Goal: Task Accomplishment & Management: Use online tool/utility

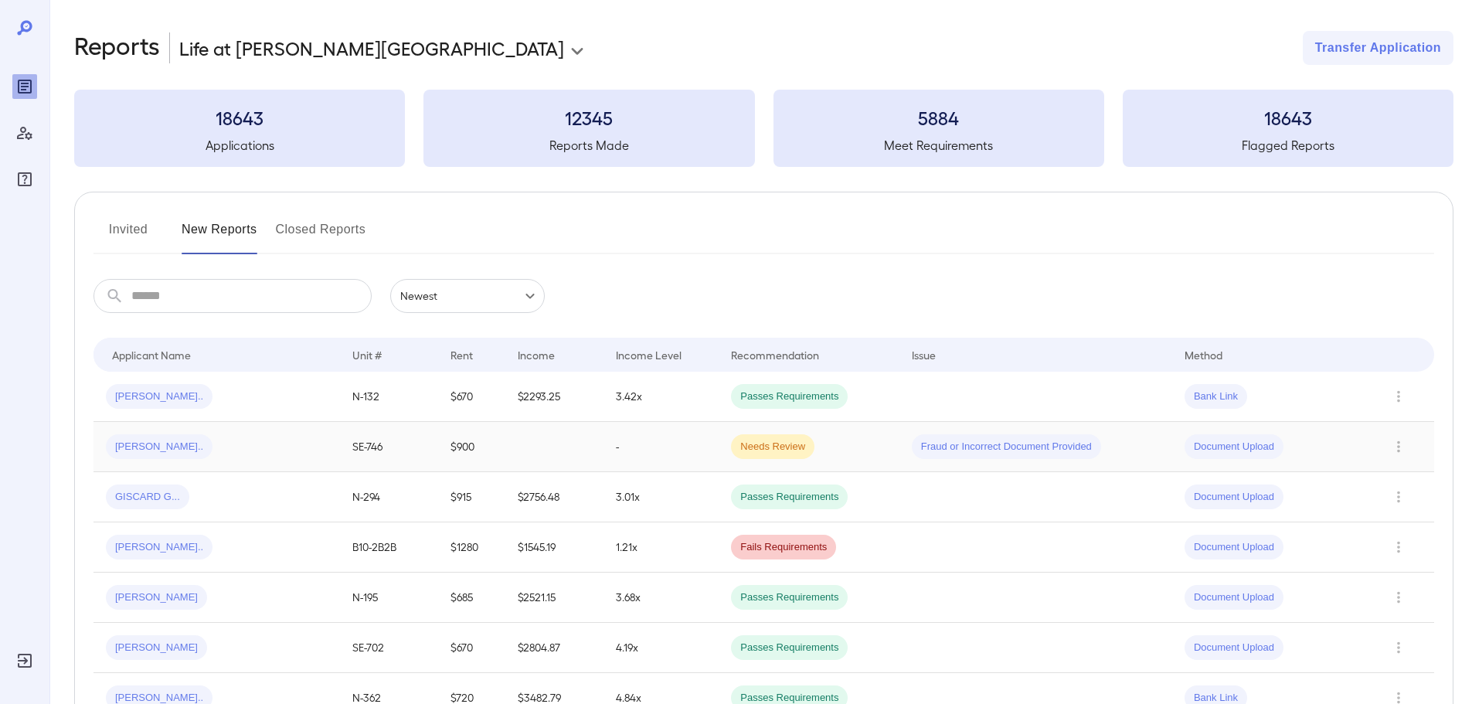
click at [658, 450] on td "-" at bounding box center [660, 447] width 115 height 50
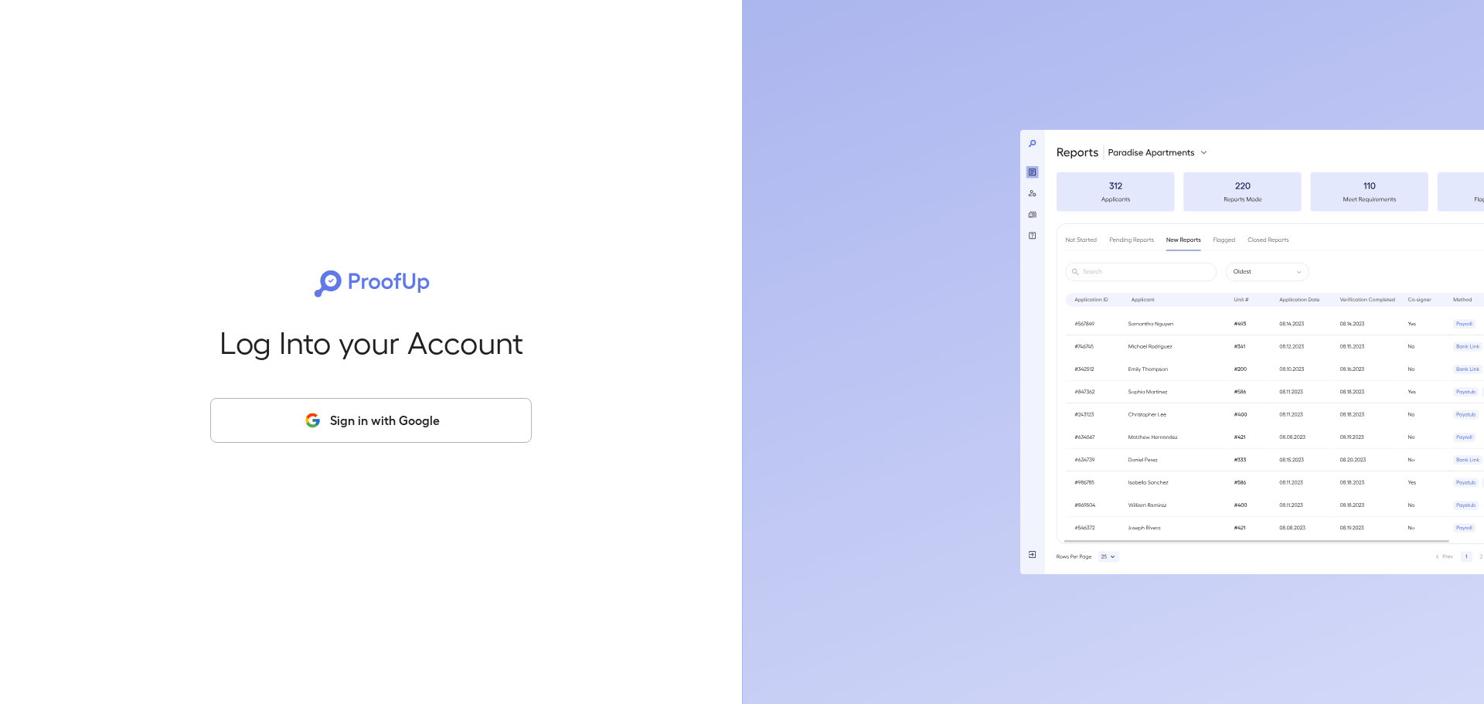
click at [438, 410] on button "Sign in with Google" at bounding box center [370, 420] width 321 height 45
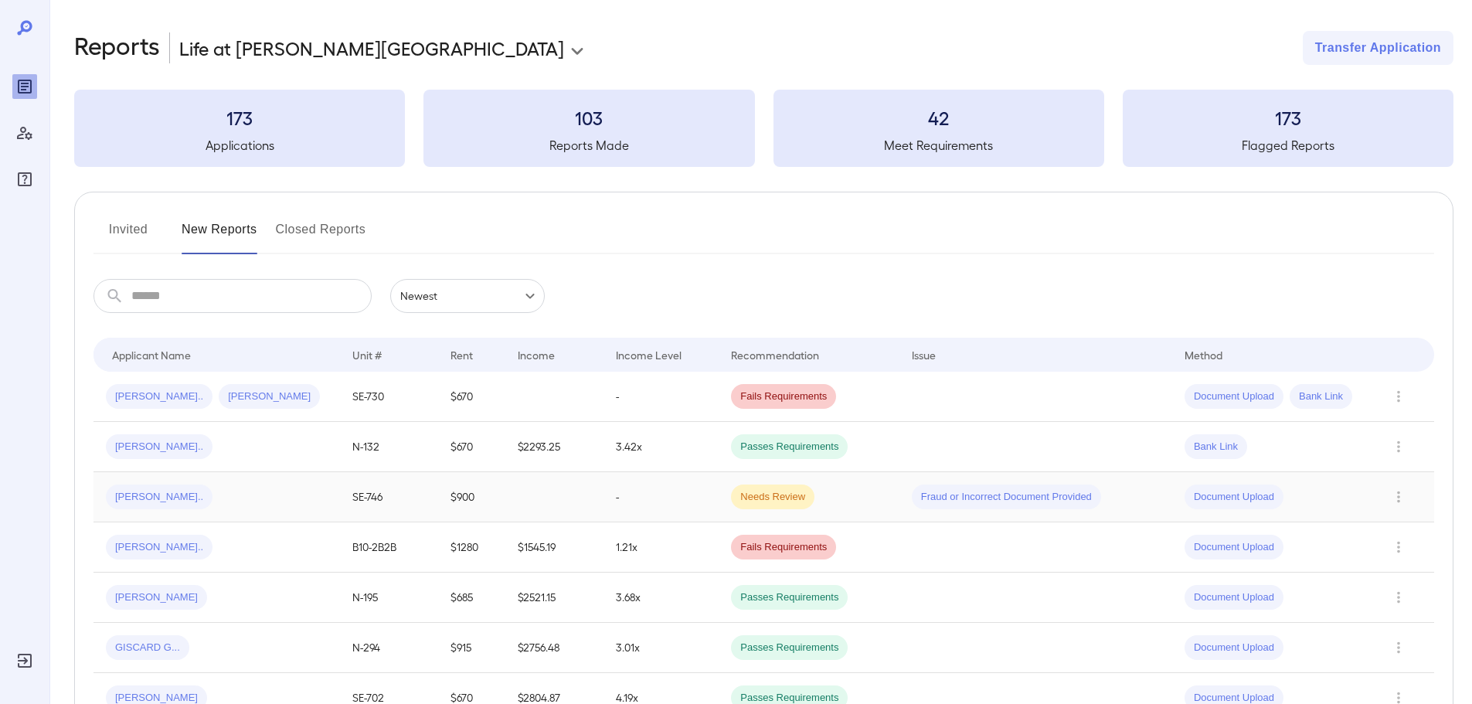
click at [611, 491] on td "-" at bounding box center [660, 497] width 115 height 50
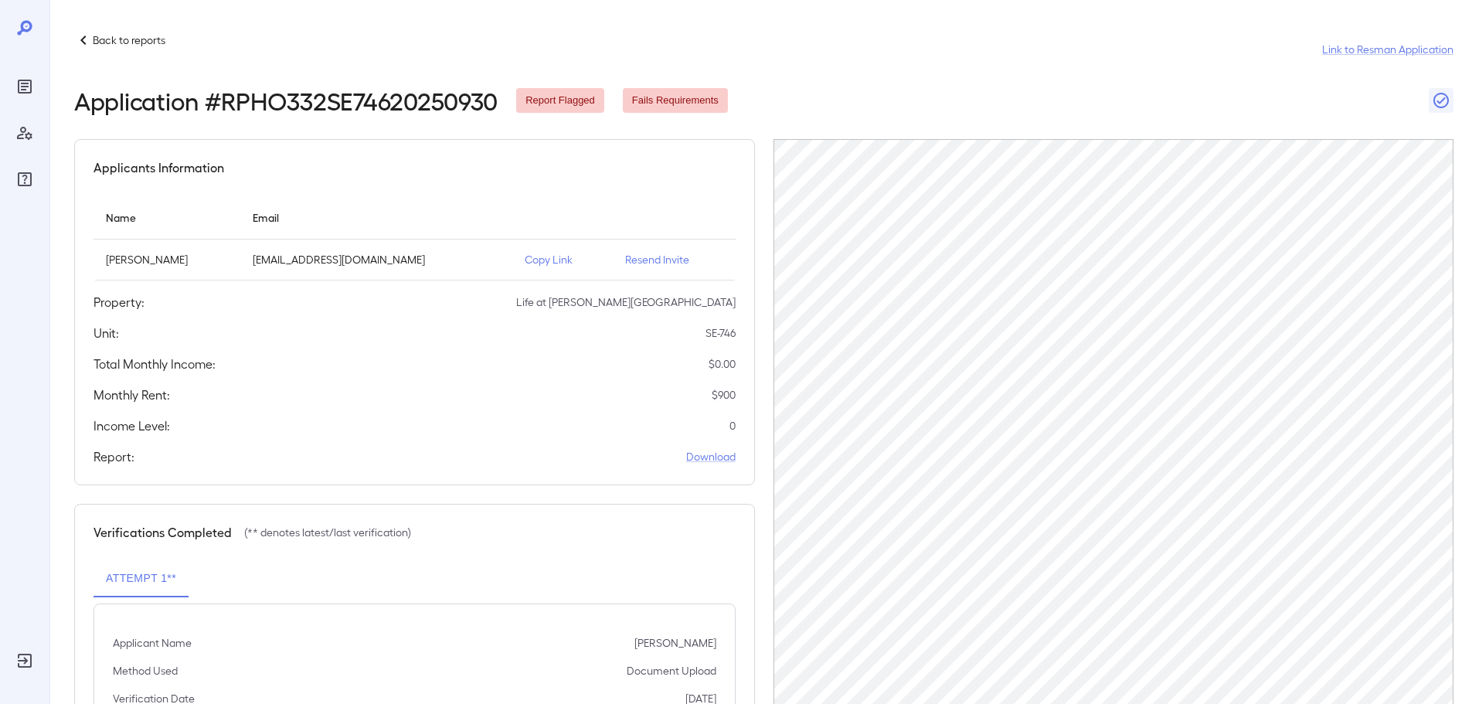
click at [99, 36] on p "Back to reports" at bounding box center [129, 39] width 73 height 15
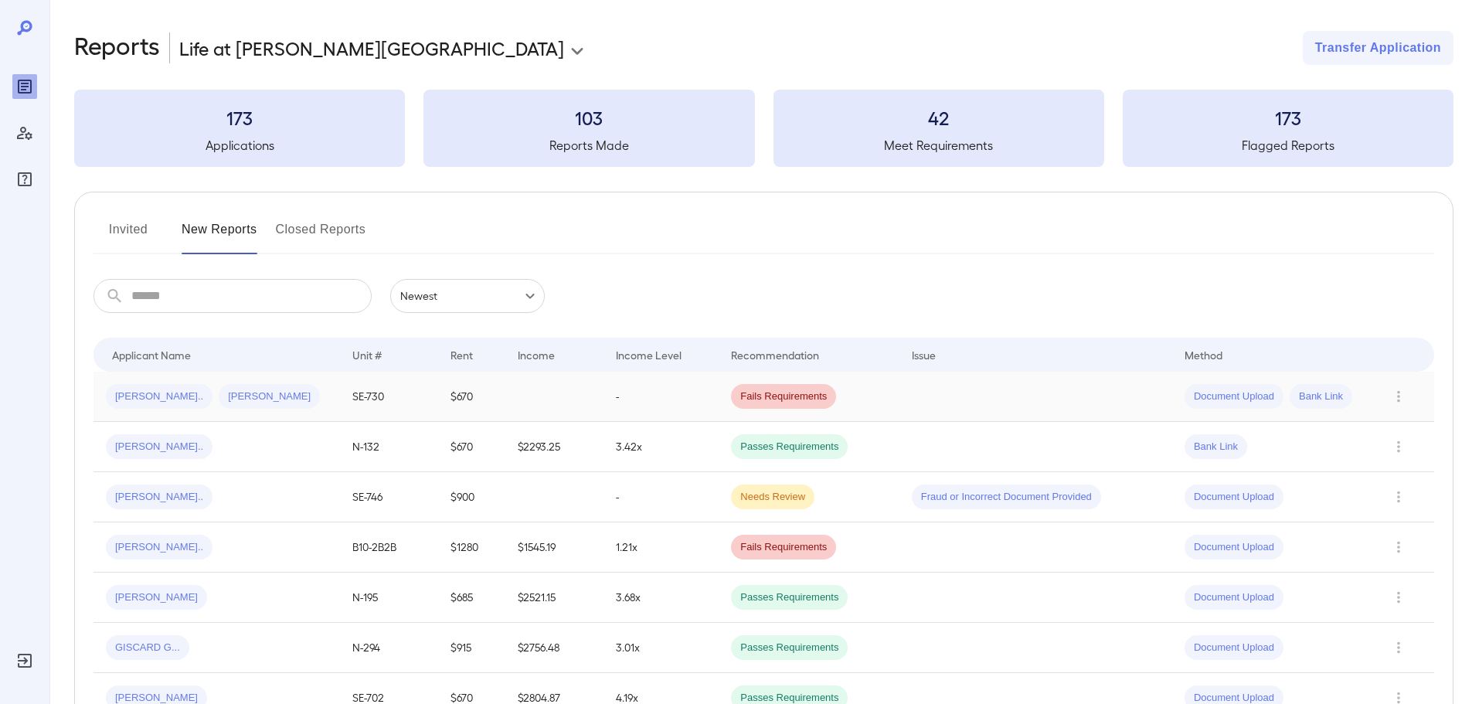
click at [267, 386] on div "Mahmoud E... Ahmed E..." at bounding box center [217, 396] width 222 height 25
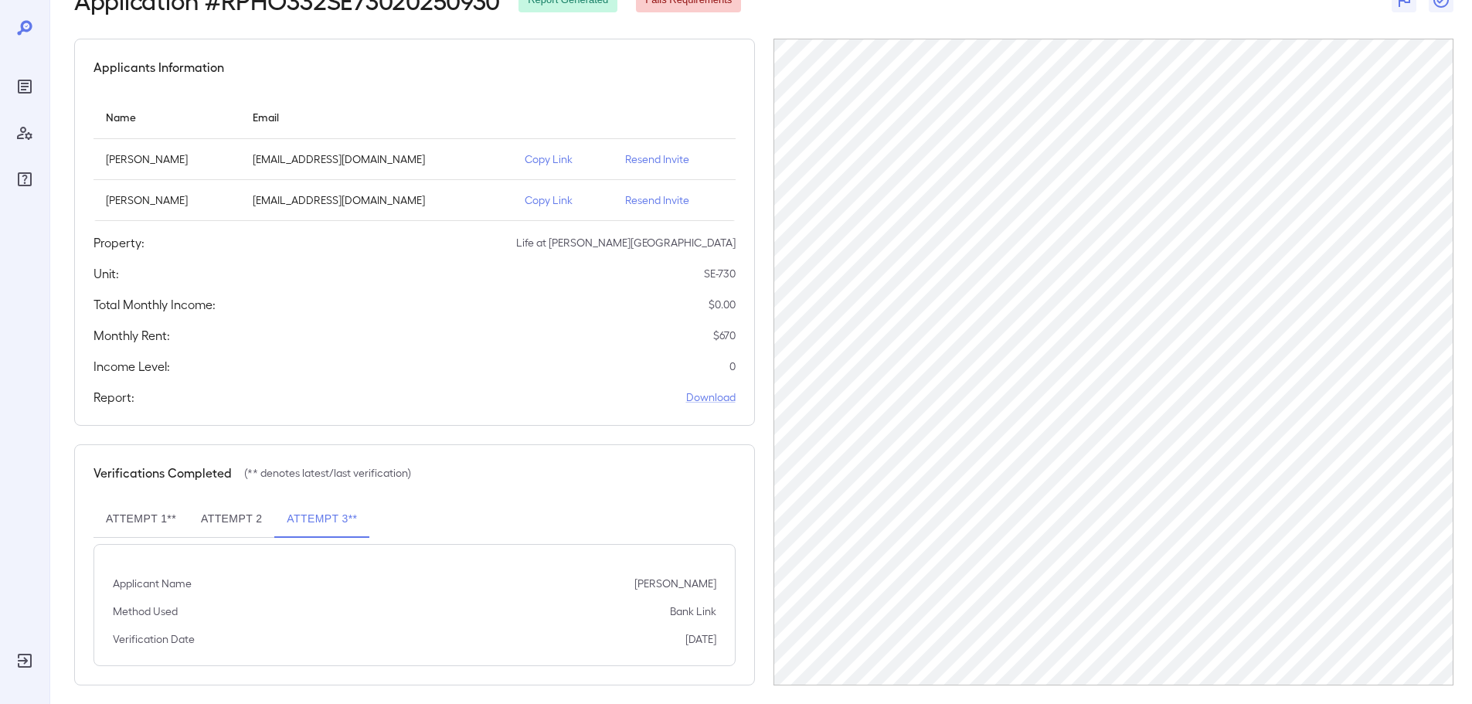
scroll to position [113, 0]
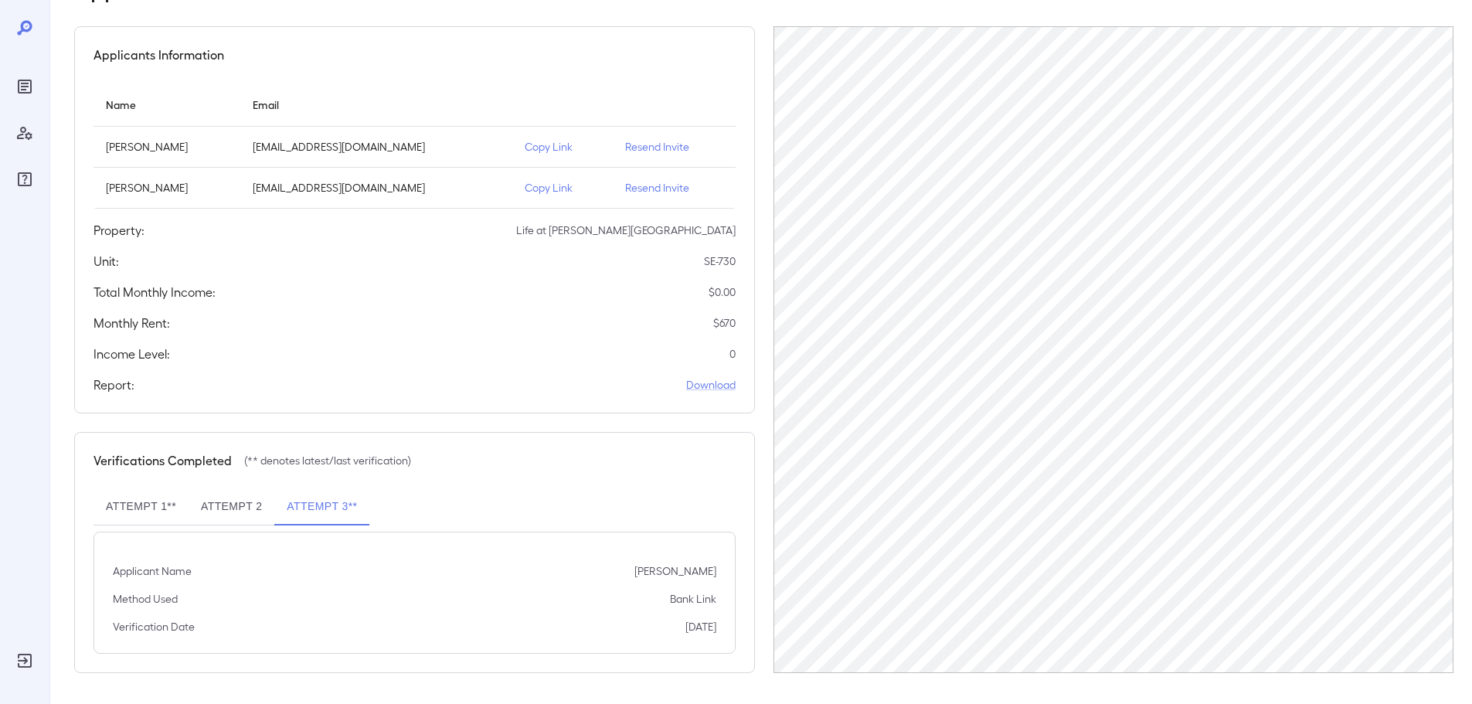
click at [227, 502] on button "Attempt 2" at bounding box center [232, 506] width 86 height 37
click at [155, 502] on button "Attempt 1**" at bounding box center [140, 506] width 95 height 37
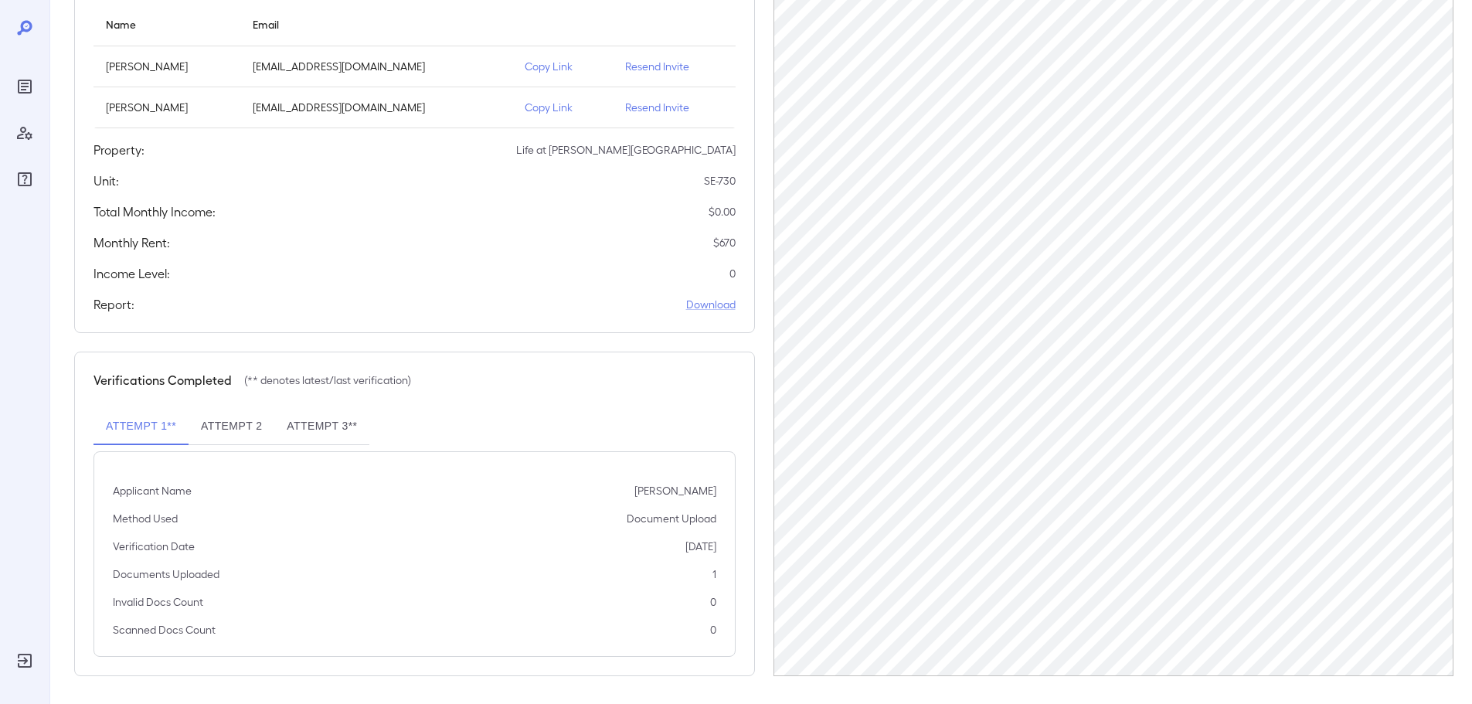
scroll to position [196, 0]
click at [537, 100] on p "Copy Link" at bounding box center [563, 104] width 76 height 15
